Goal: Task Accomplishment & Management: Manage account settings

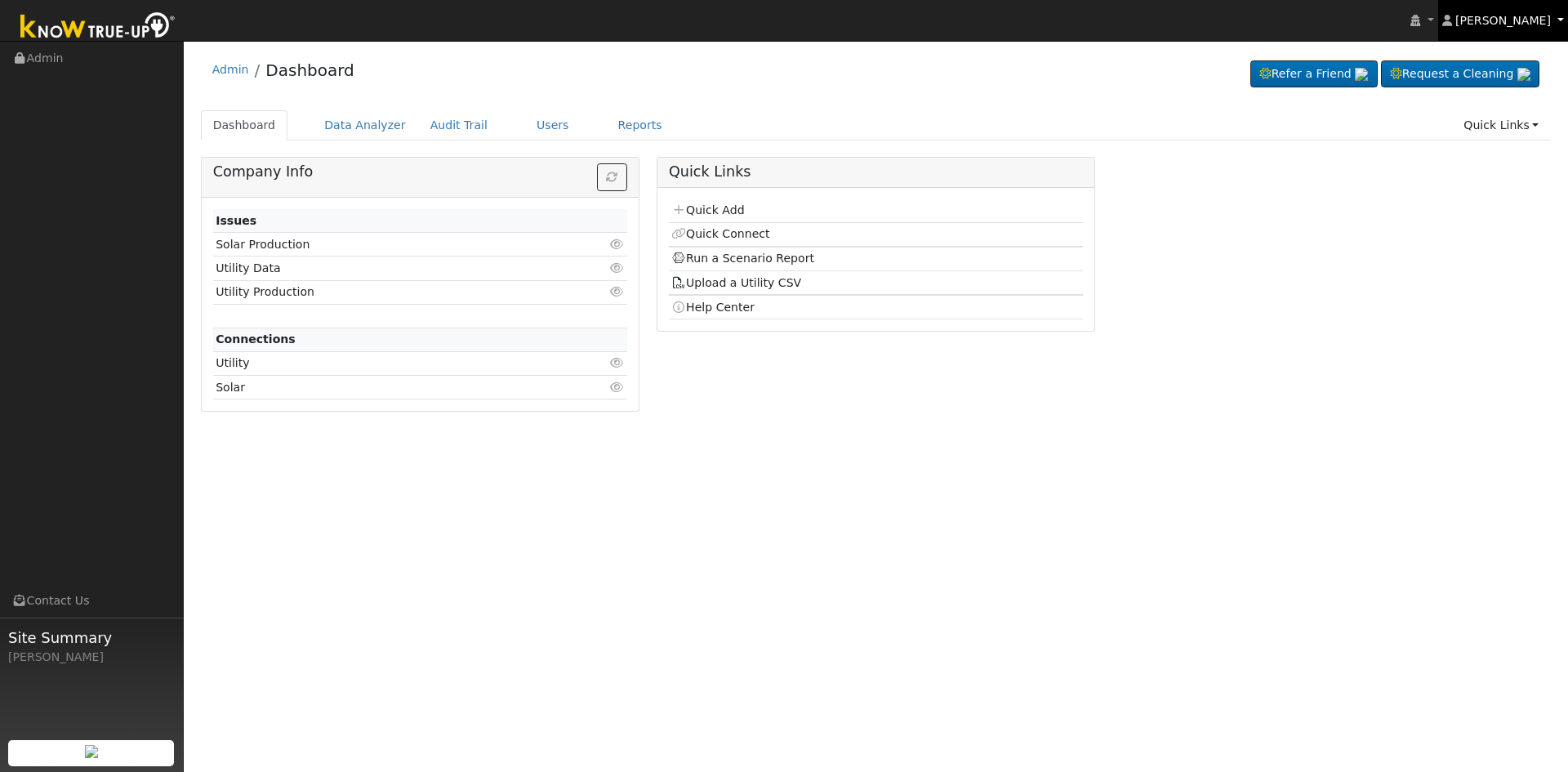
click at [1561, 14] on link "Eric Cisneros" at bounding box center [1502, 20] width 130 height 41
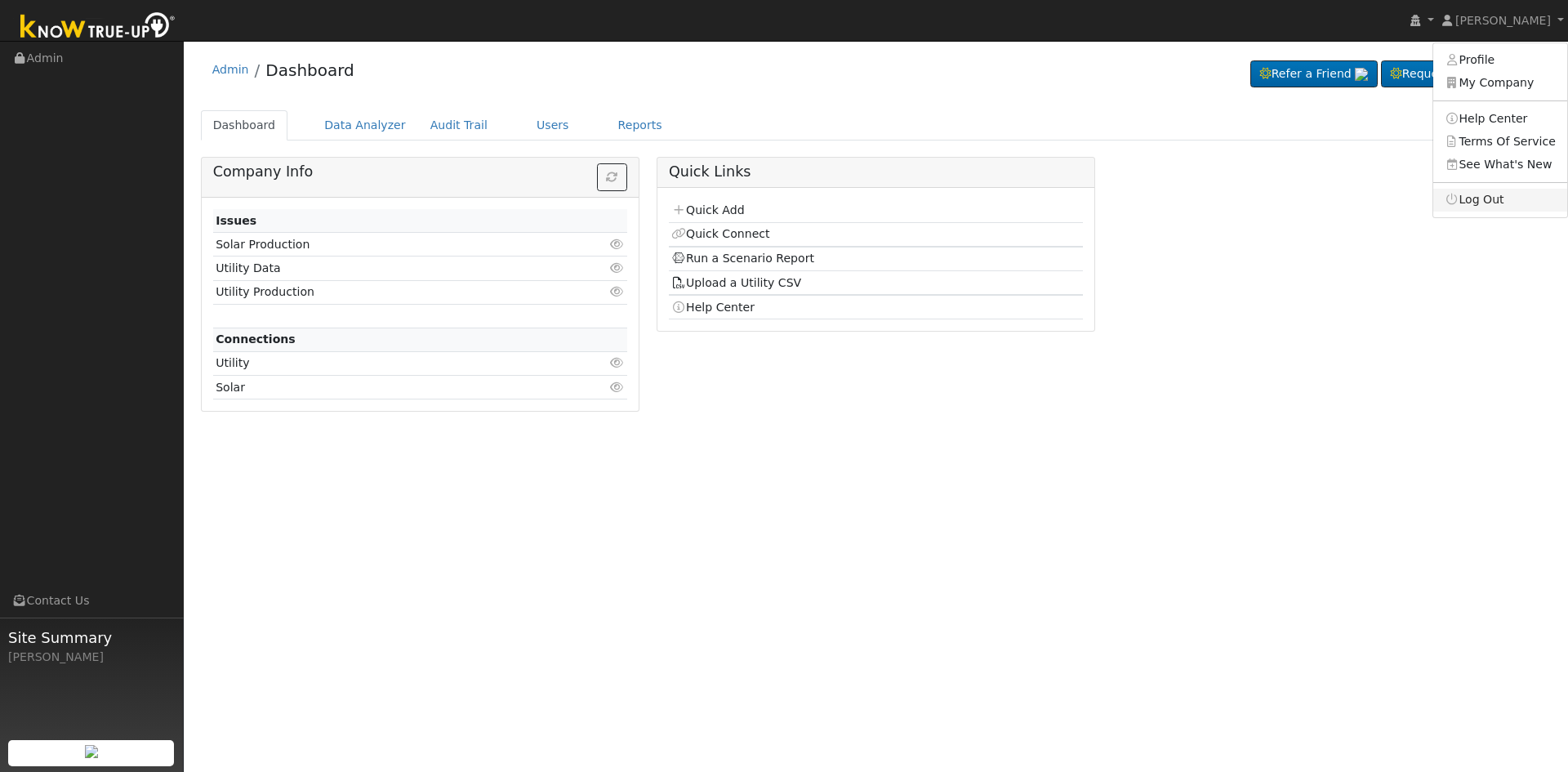
click at [1491, 196] on link "Log Out" at bounding box center [1499, 200] width 134 height 23
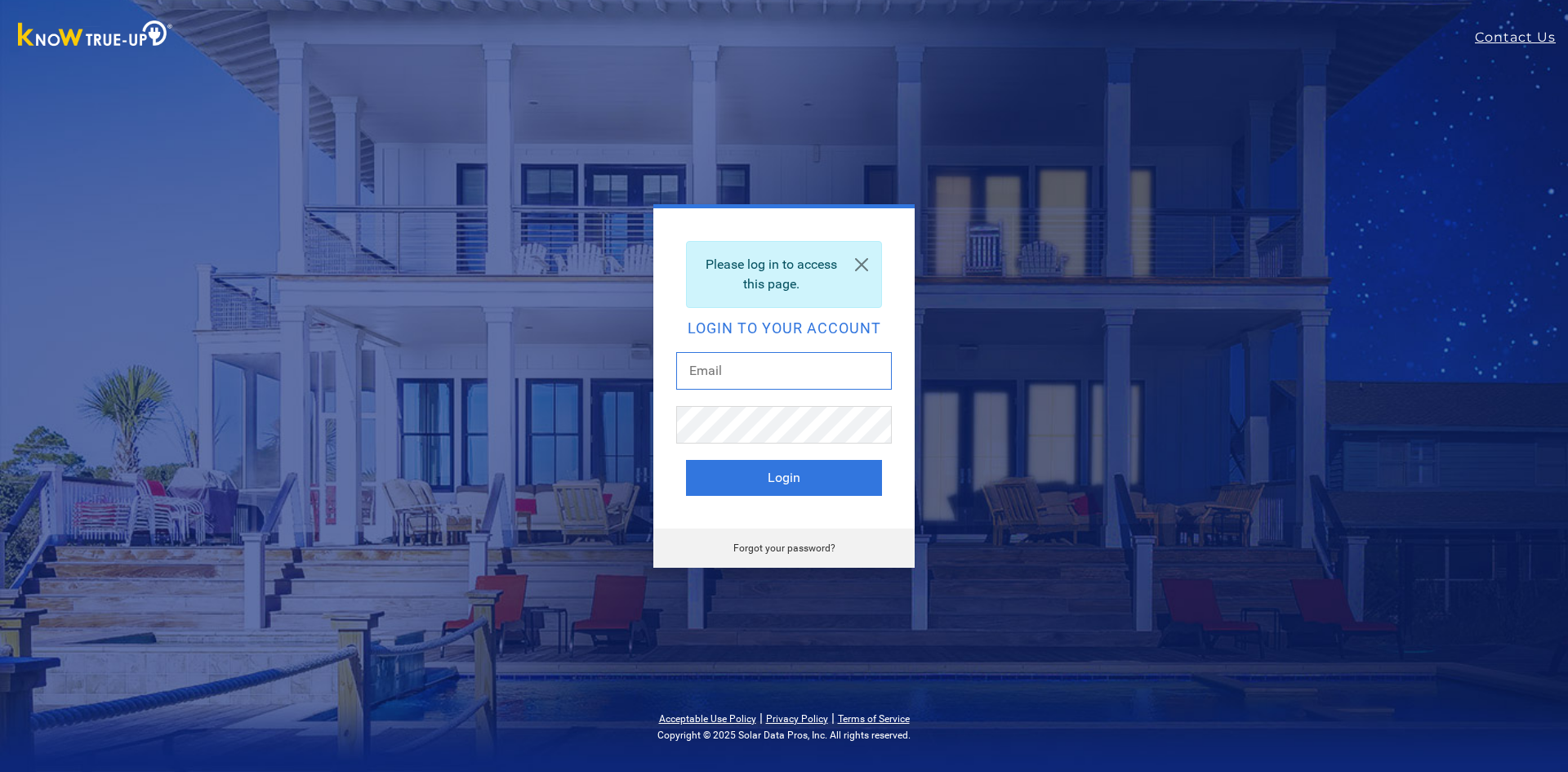
click at [805, 372] on input "text" at bounding box center [784, 370] width 215 height 38
type input "[EMAIL_ADDRESS][DOMAIN_NAME]"
click at [826, 468] on button "Login" at bounding box center [784, 477] width 196 height 36
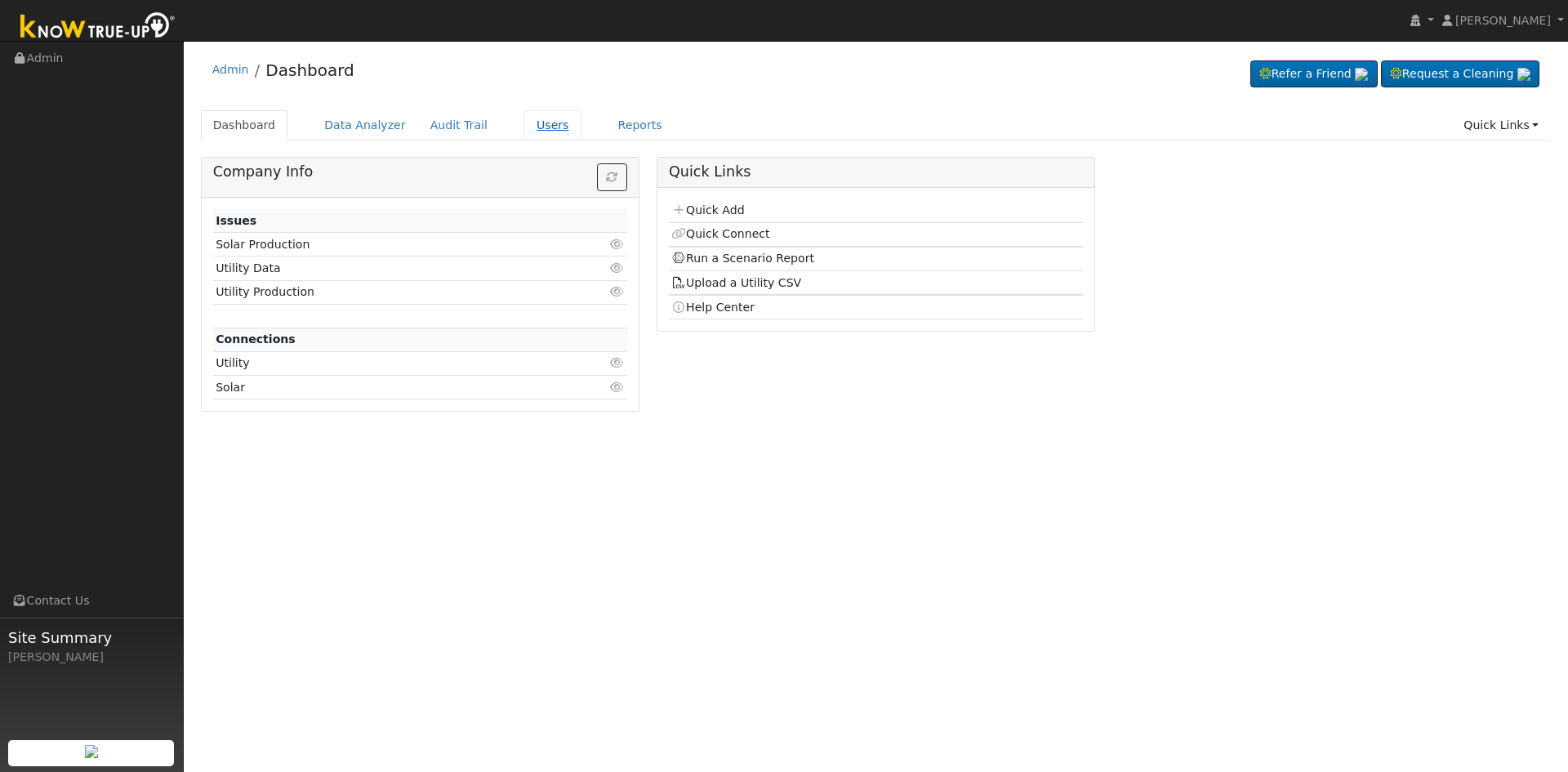
click at [531, 127] on link "Users" at bounding box center [553, 125] width 57 height 30
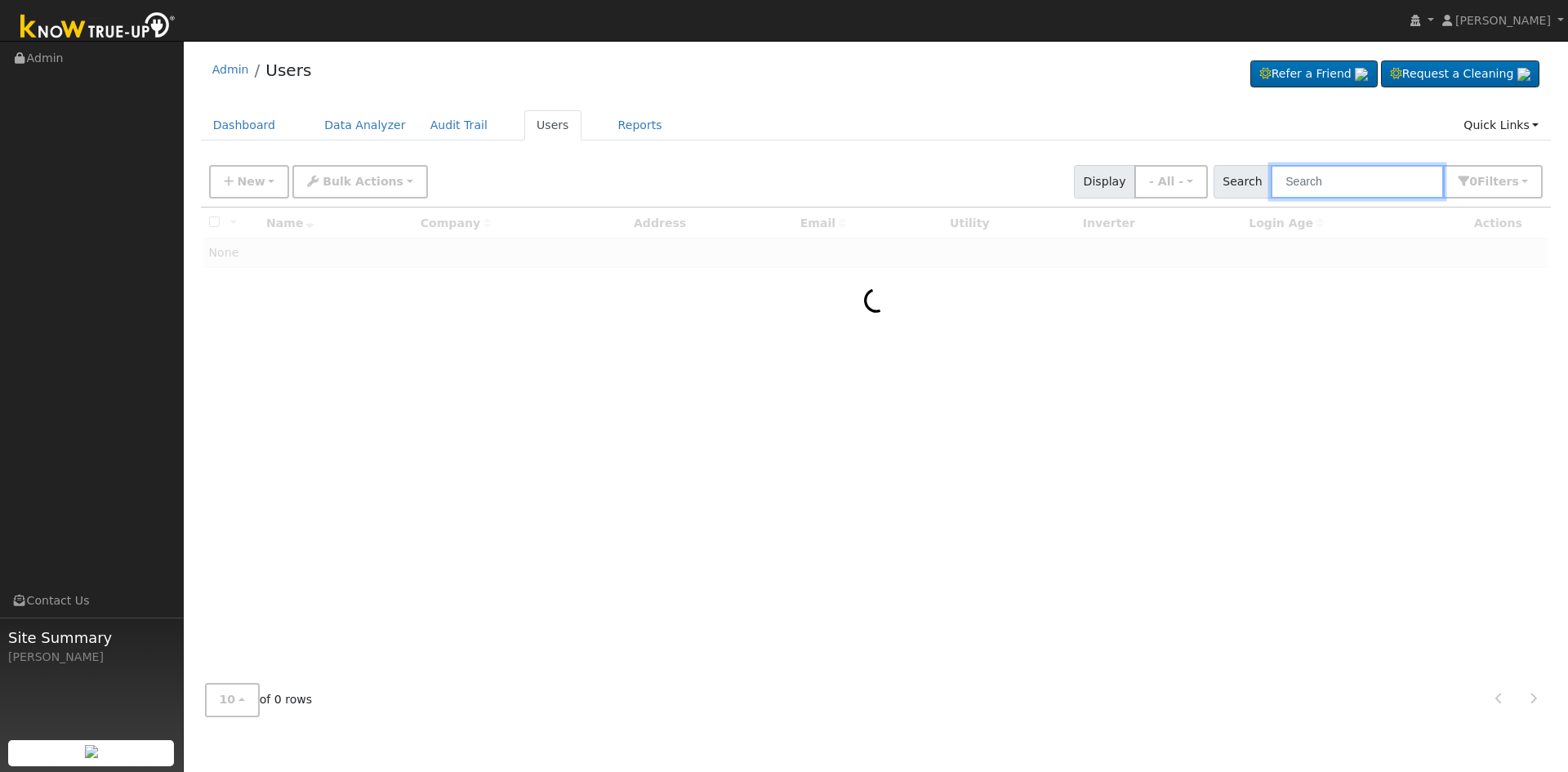
click at [1405, 179] on input "text" at bounding box center [1356, 182] width 173 height 34
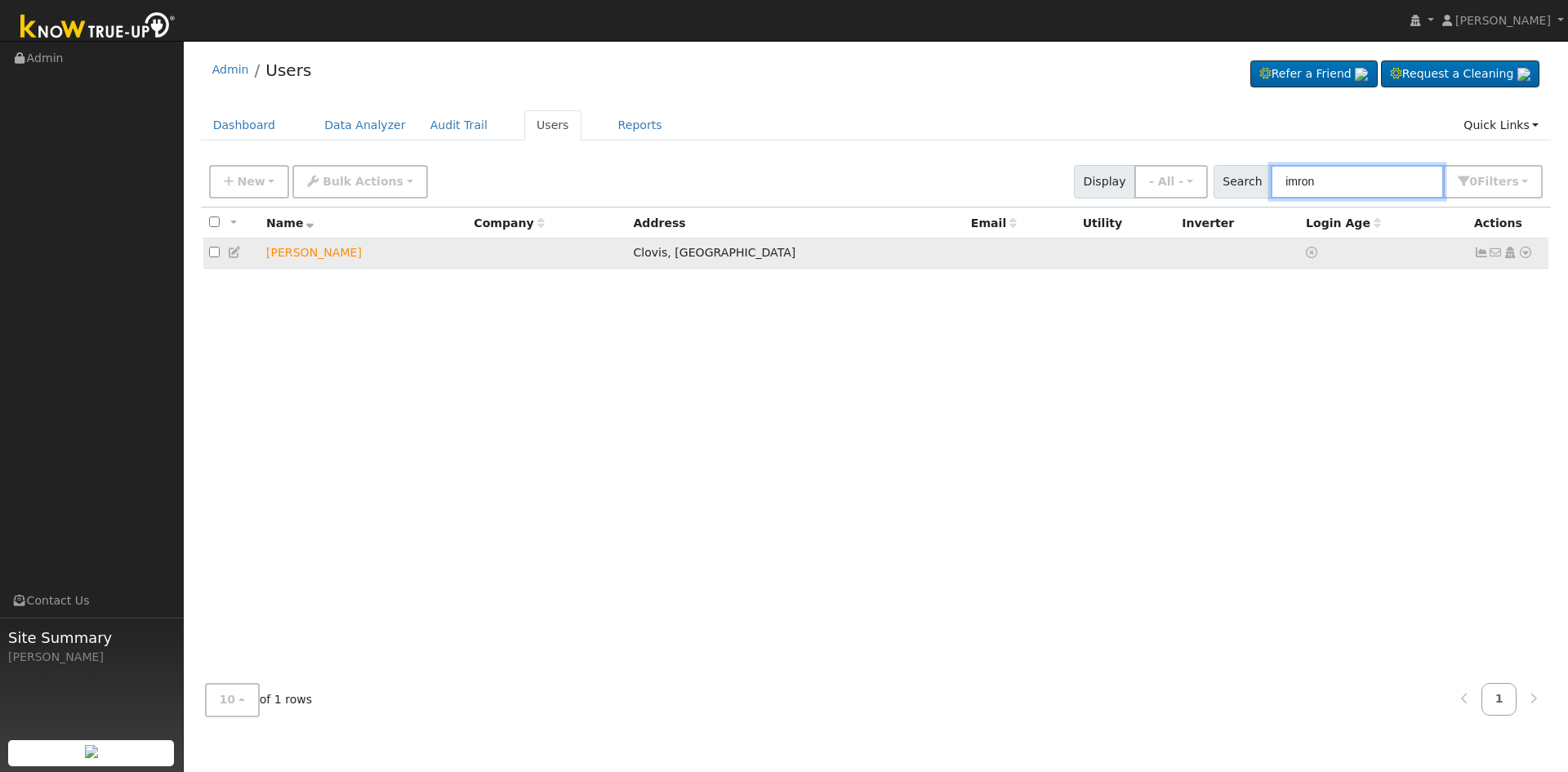
type input "imron"
click at [1524, 256] on icon at bounding box center [1525, 252] width 14 height 12
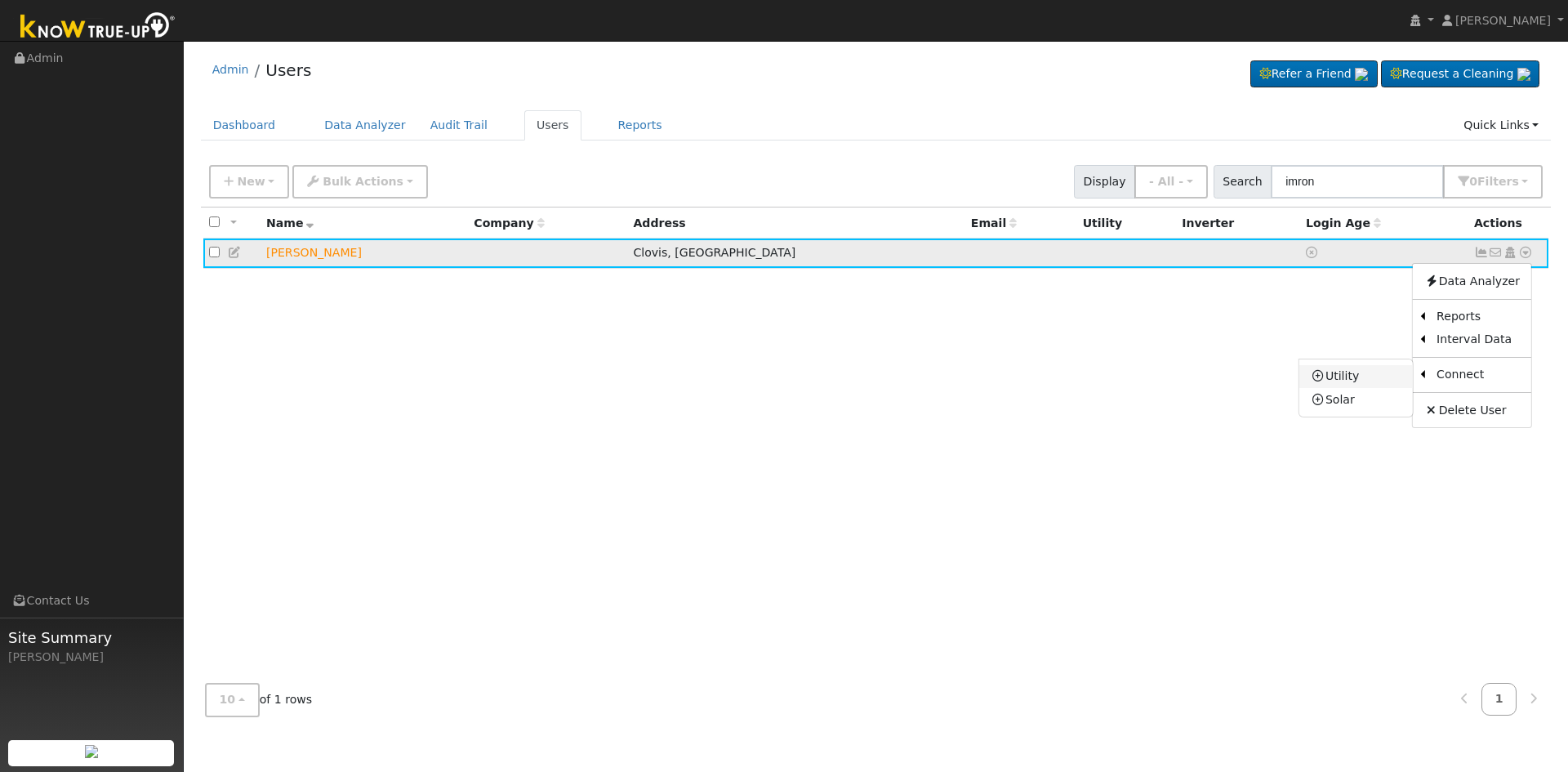
click at [1358, 375] on link "Utility" at bounding box center [1355, 377] width 113 height 23
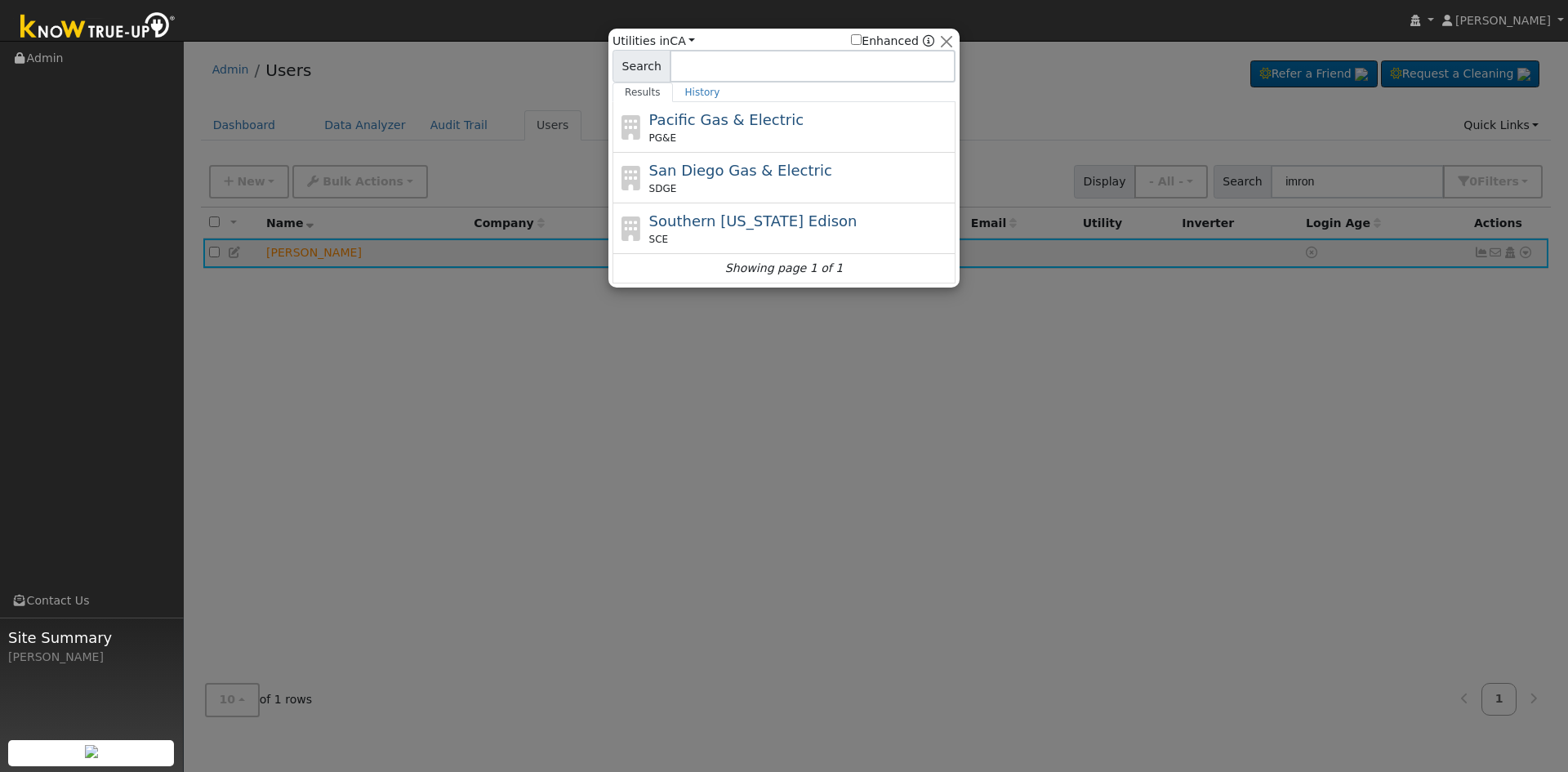
click at [759, 132] on div "PG&E" at bounding box center [801, 137] width 303 height 14
